Goal: Information Seeking & Learning: Check status

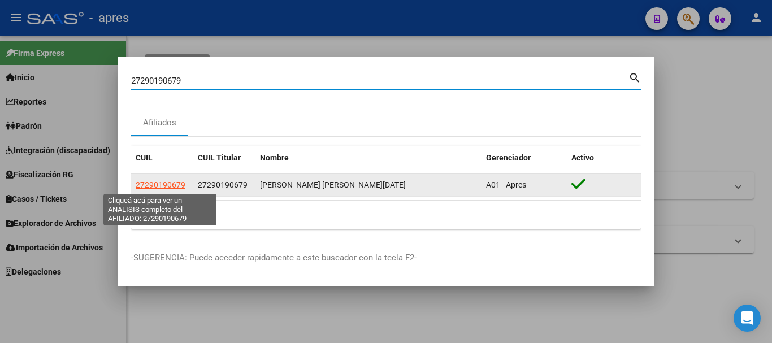
click at [179, 184] on span "27290190679" at bounding box center [161, 184] width 50 height 9
type textarea "27290190679"
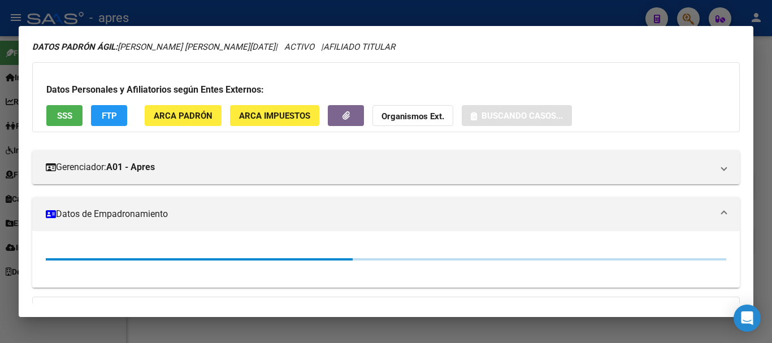
scroll to position [56, 0]
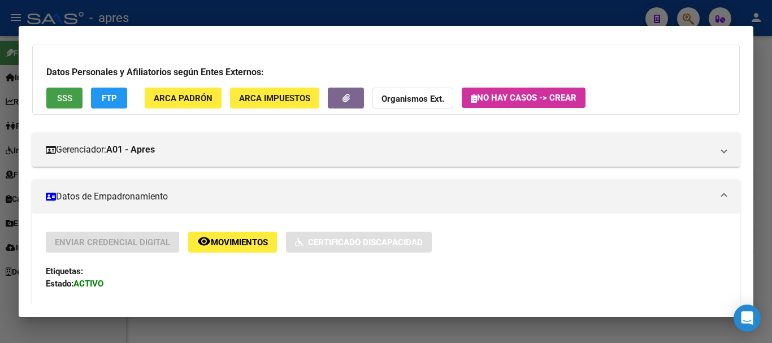
click at [64, 93] on span "SSS" at bounding box center [64, 98] width 15 height 10
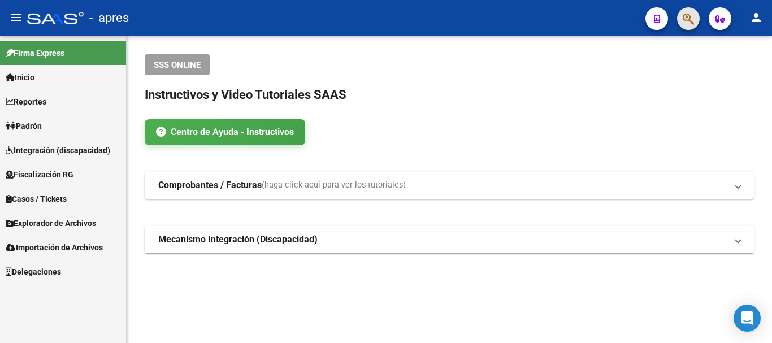
click at [698, 18] on button "button" at bounding box center [688, 18] width 23 height 23
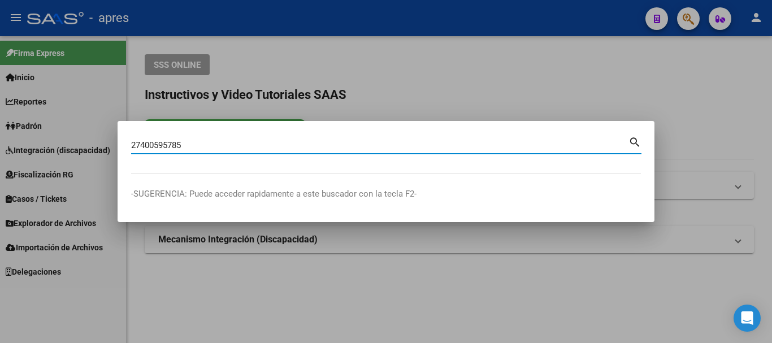
type input "27400595785"
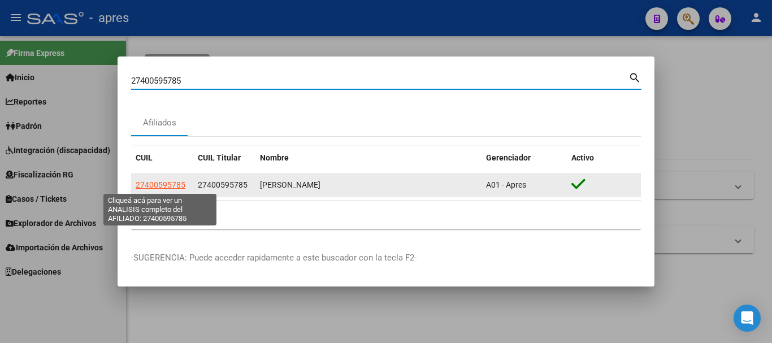
click at [159, 183] on span "27400595785" at bounding box center [161, 184] width 50 height 9
type textarea "27400595785"
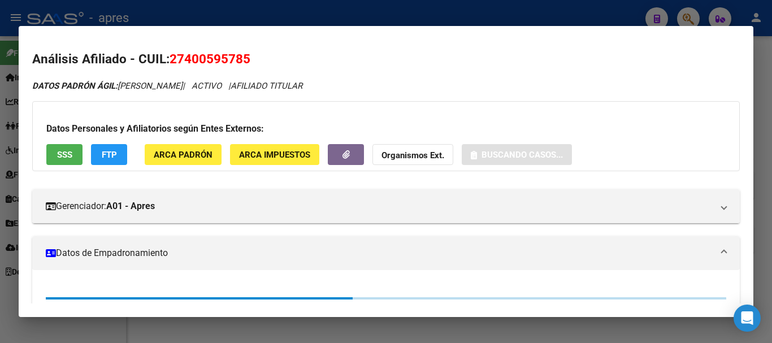
click at [59, 158] on span "SSS" at bounding box center [64, 155] width 15 height 10
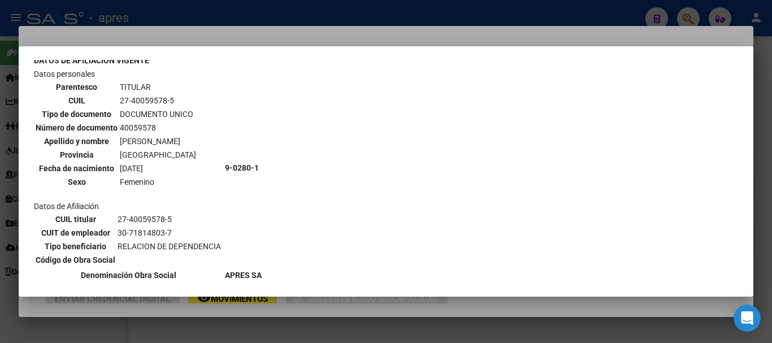
scroll to position [113, 0]
